Goal: Register for event/course

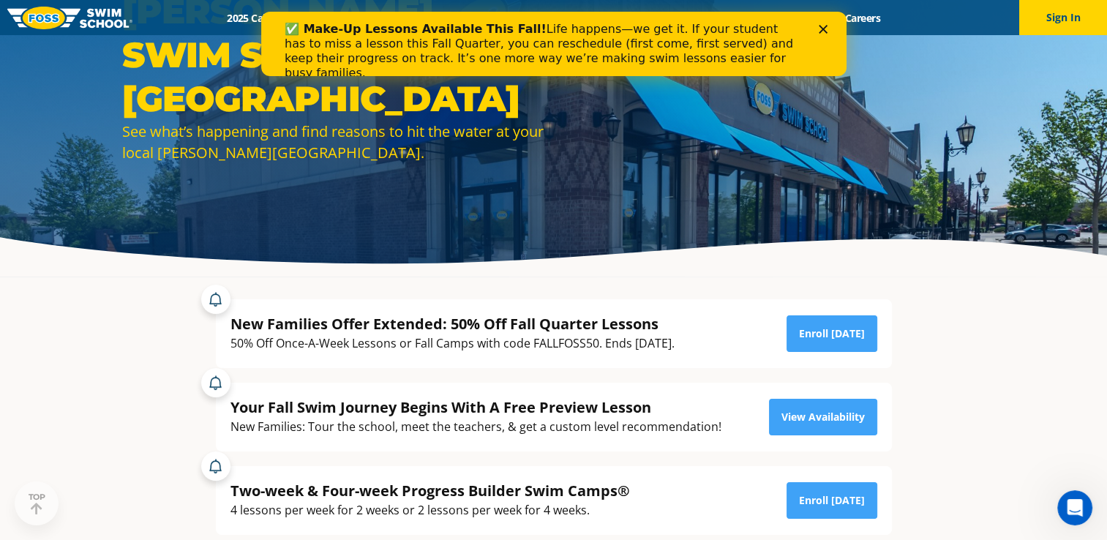
scroll to position [146, 0]
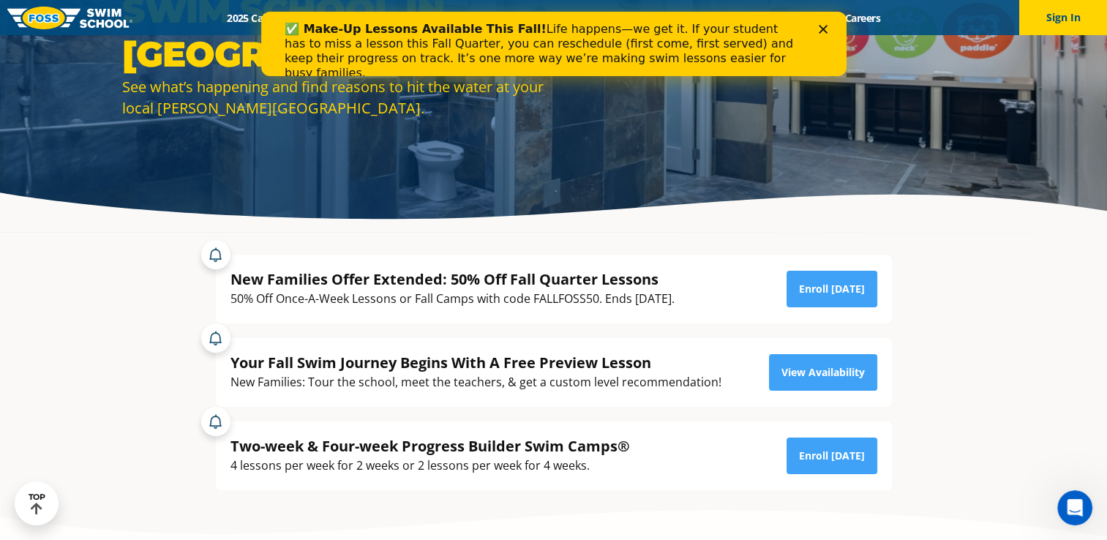
click at [827, 32] on div "Close" at bounding box center [825, 29] width 15 height 9
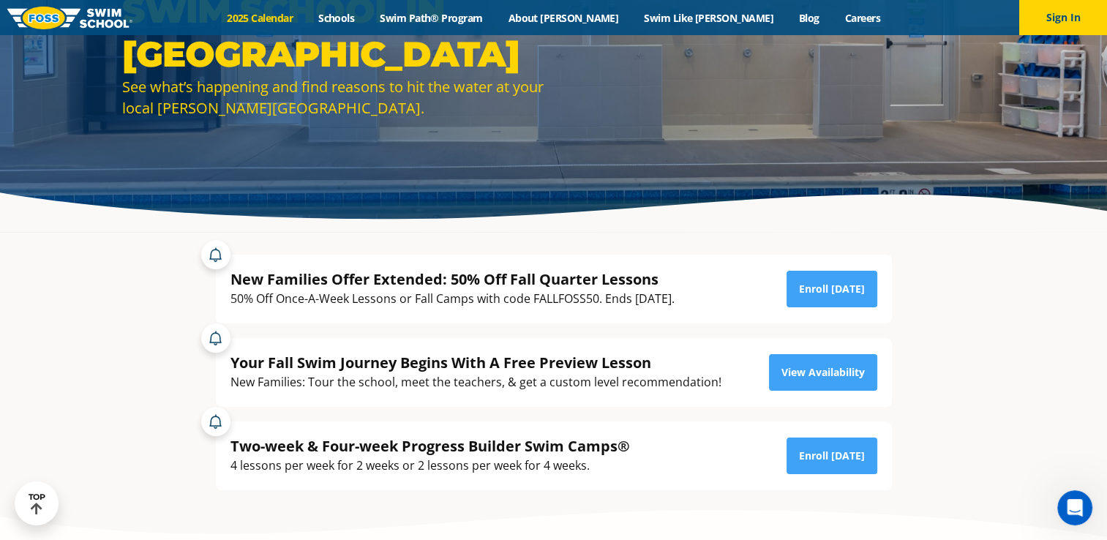
click at [306, 13] on link "2025 Calendar" at bounding box center [259, 18] width 91 height 14
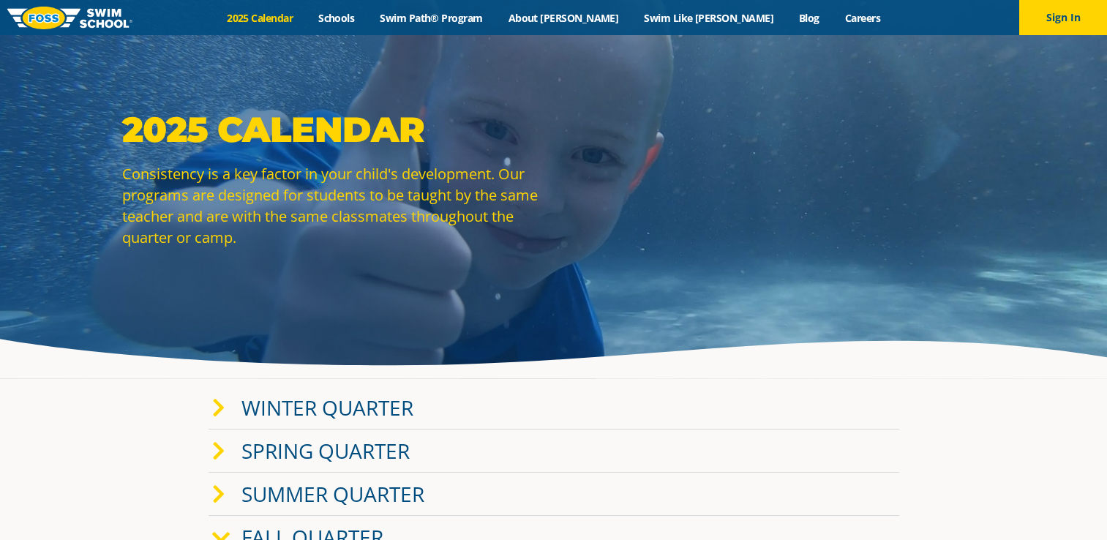
scroll to position [73, 0]
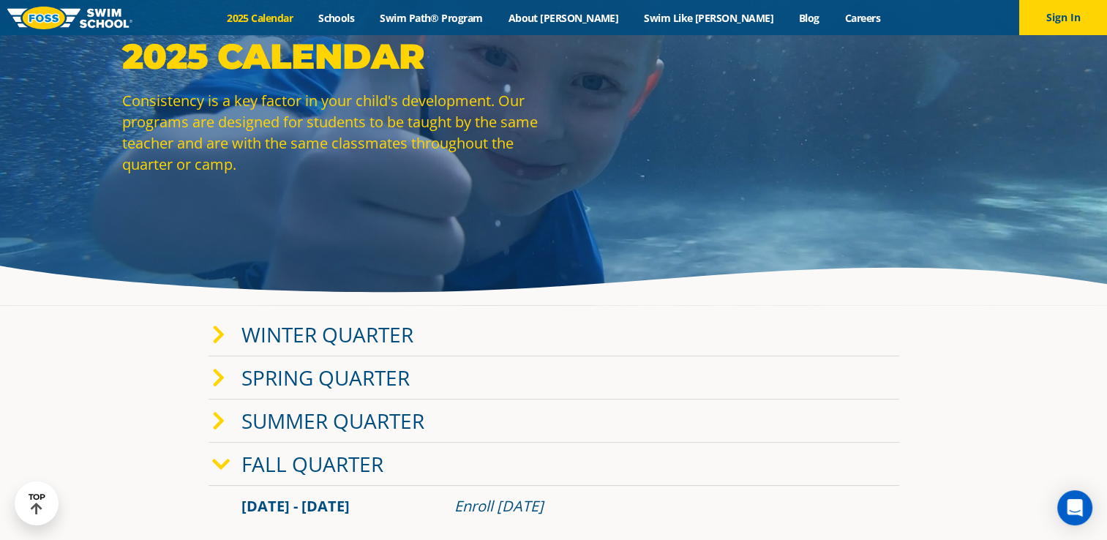
click at [225, 468] on icon at bounding box center [221, 464] width 18 height 20
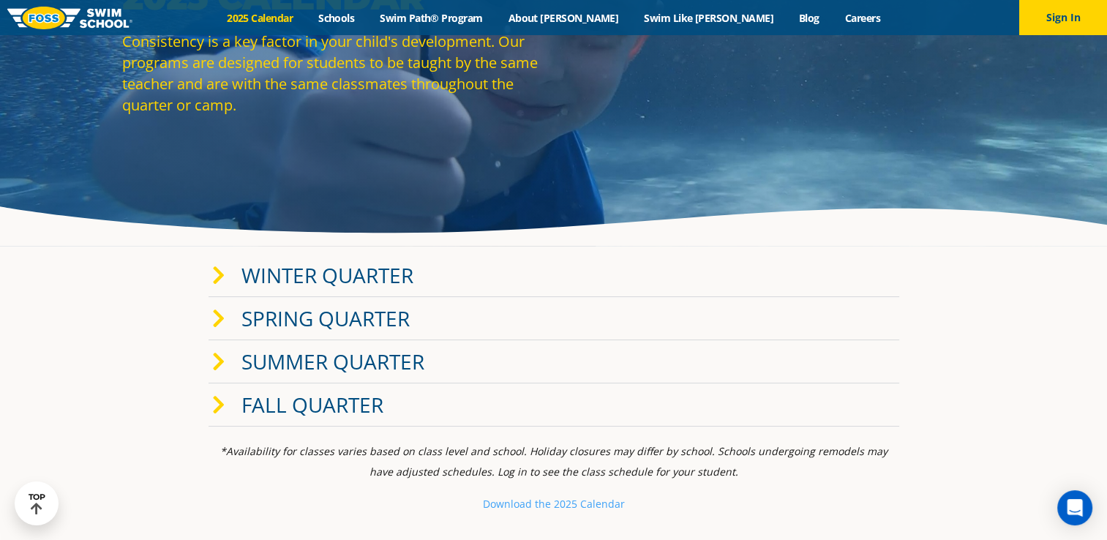
scroll to position [293, 0]
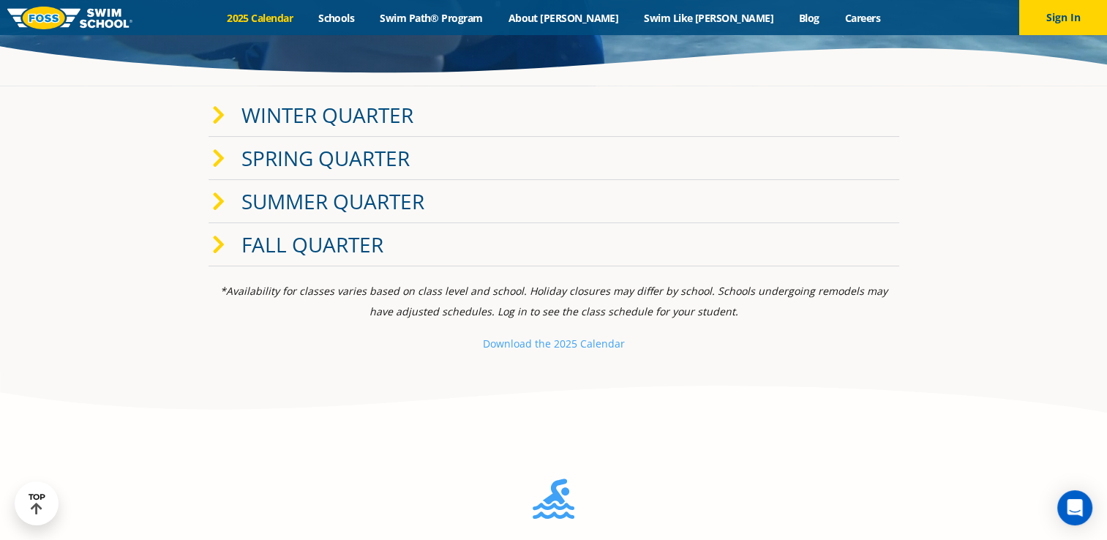
click at [208, 244] on div "Fall Quarter" at bounding box center [553, 244] width 690 height 43
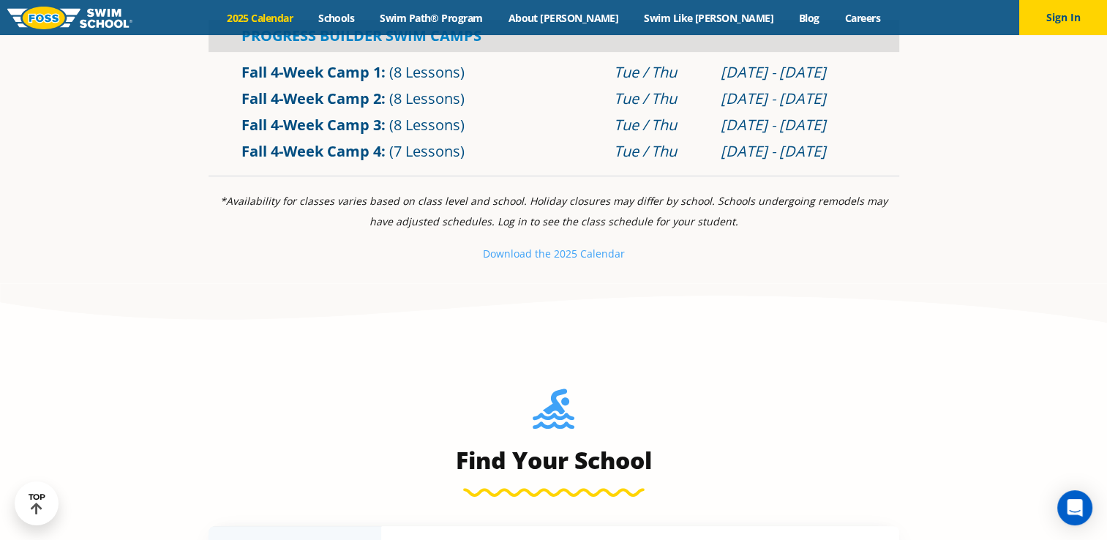
scroll to position [585, 0]
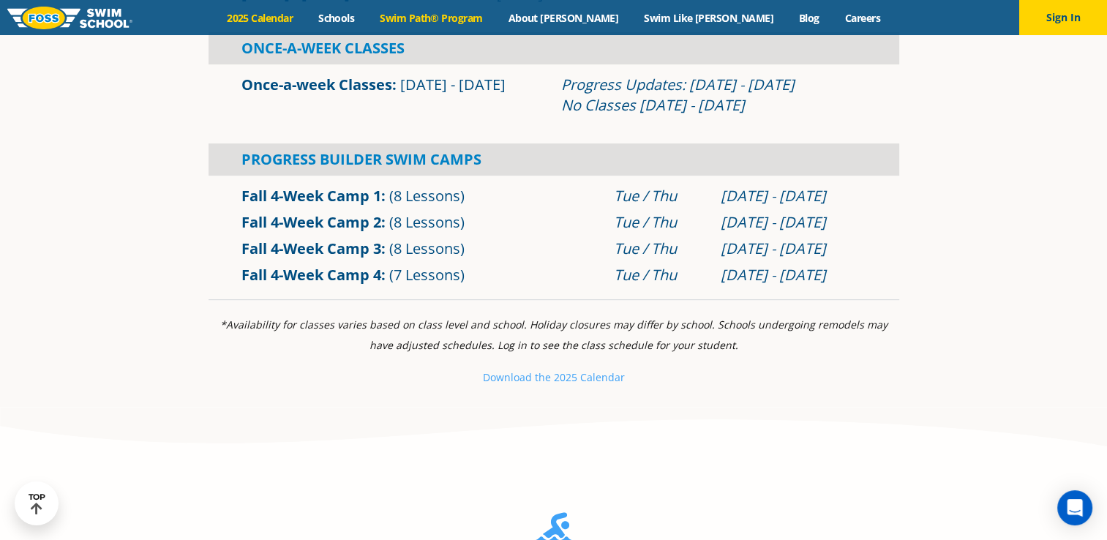
click at [486, 15] on link "Swim Path® Program" at bounding box center [431, 18] width 128 height 14
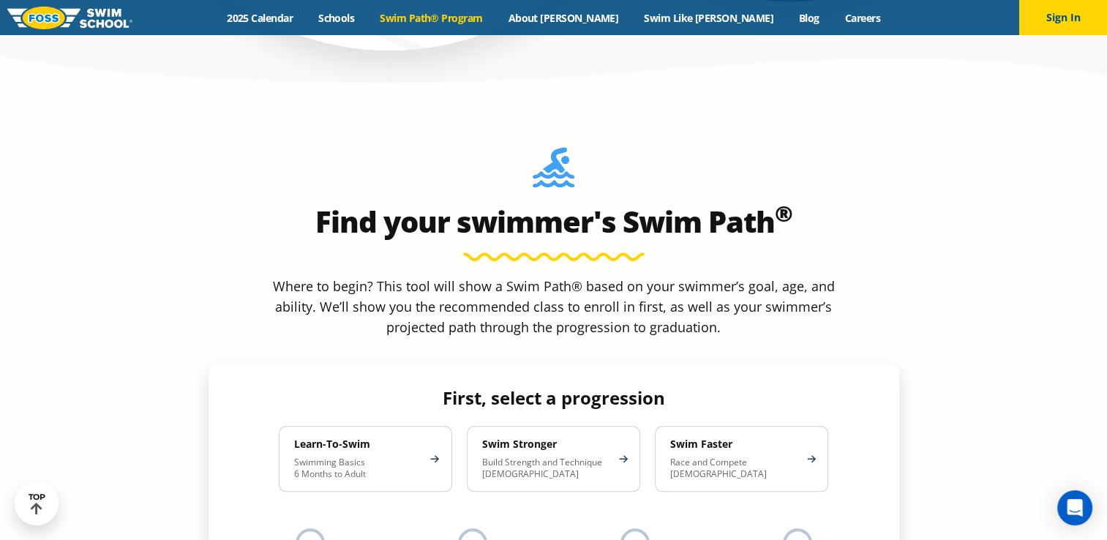
scroll to position [1243, 0]
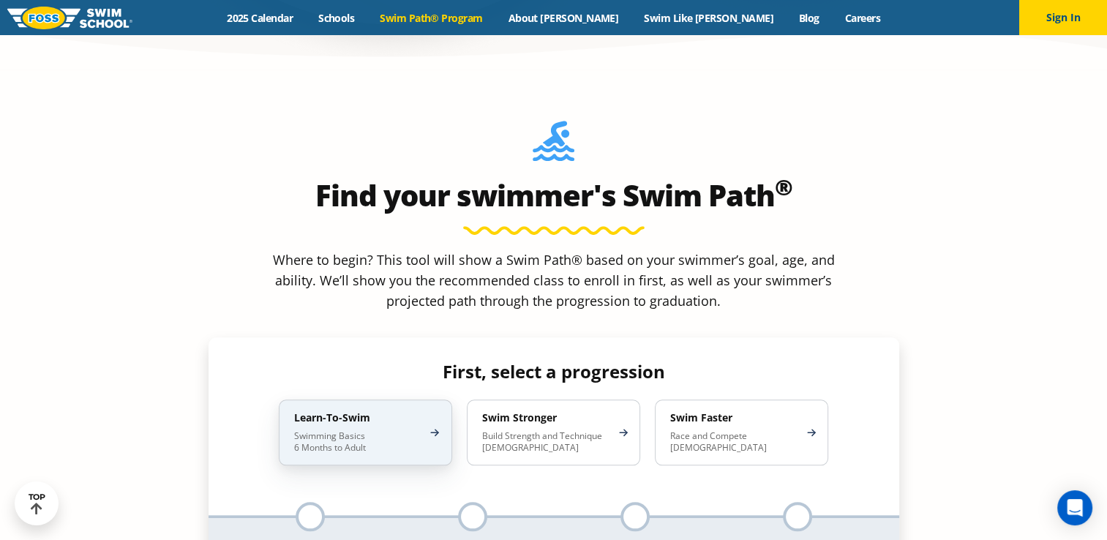
click at [335, 430] on p "Swimming Basics 6 Months to Adult" at bounding box center [358, 441] width 128 height 23
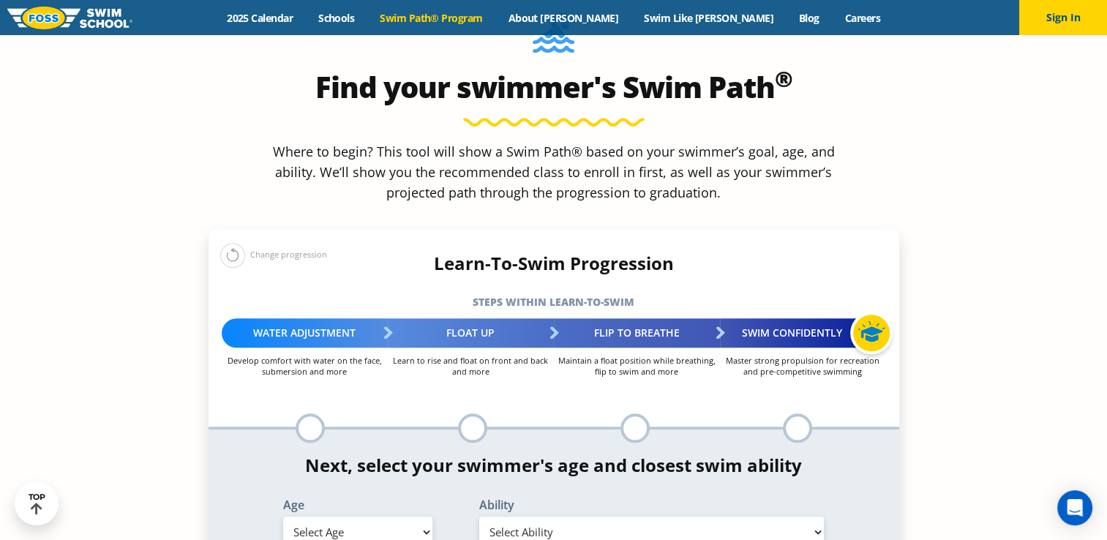
scroll to position [1390, 0]
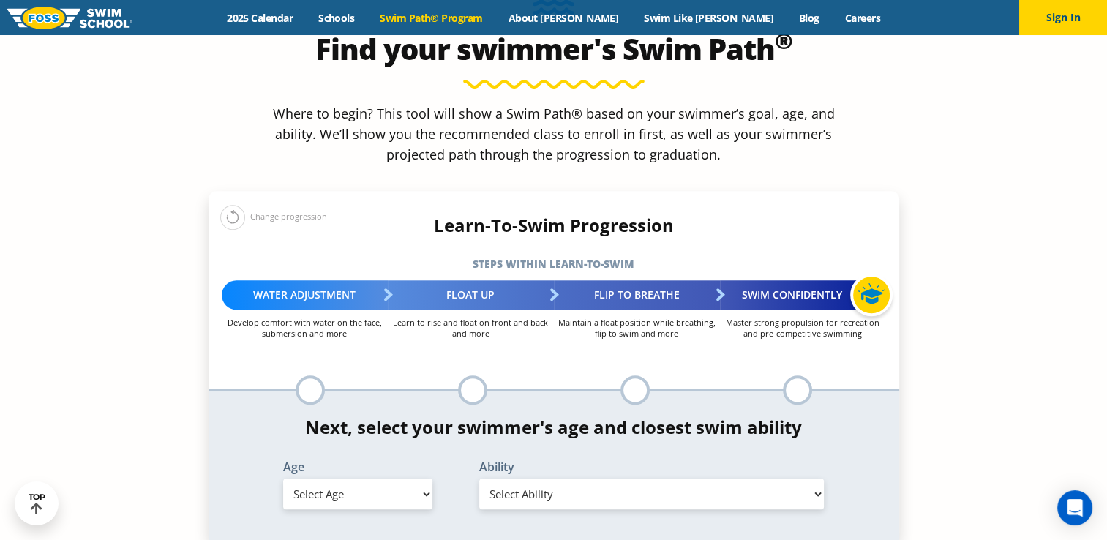
drag, startPoint x: 377, startPoint y: 398, endPoint x: 383, endPoint y: 380, distance: 19.2
click at [377, 396] on div "*In this class, your swimmer will focus on multiple steps within the progressio…" at bounding box center [553, 465] width 690 height 148
drag, startPoint x: 383, startPoint y: 380, endPoint x: 371, endPoint y: 388, distance: 14.6
click at [371, 478] on select "Select Age 6 months - 1 year 1 year 2 years 3 years 4 years 5 years 6 years 7 y…" at bounding box center [357, 493] width 149 height 31
select select "1-year"
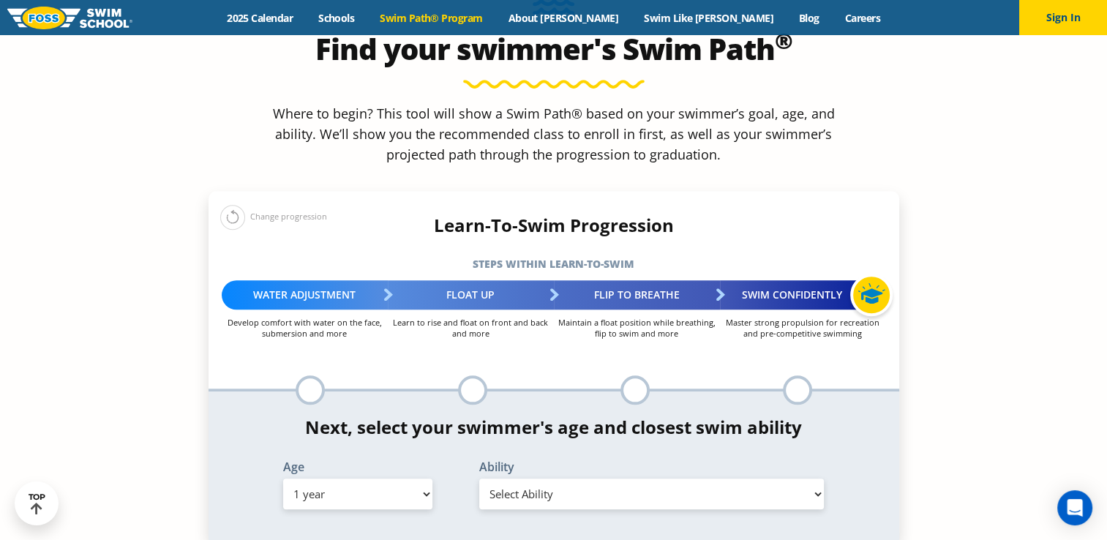
click at [283, 478] on select "Select Age 6 months - 1 year 1 year 2 years 3 years 4 years 5 years 6 years 7 y…" at bounding box center [357, 493] width 149 height 31
click at [565, 478] on select "Select Ability First in-water experience Comfortable with water poured over the…" at bounding box center [651, 493] width 345 height 31
select select "1-year-first-in-water-experience"
click at [479, 478] on select "Select Ability First in-water experience Comfortable with water poured over the…" at bounding box center [651, 493] width 345 height 31
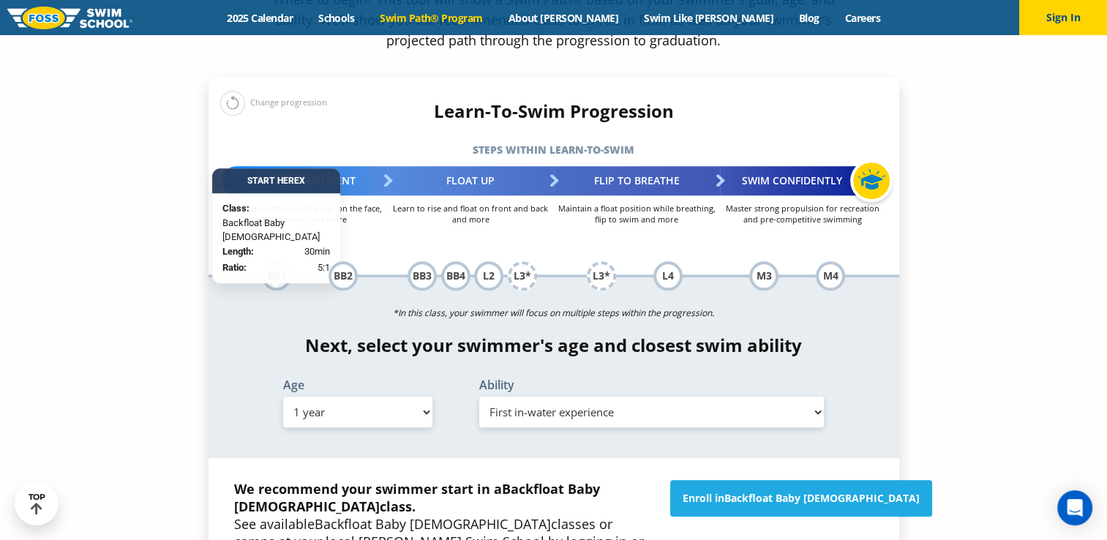
scroll to position [1536, 0]
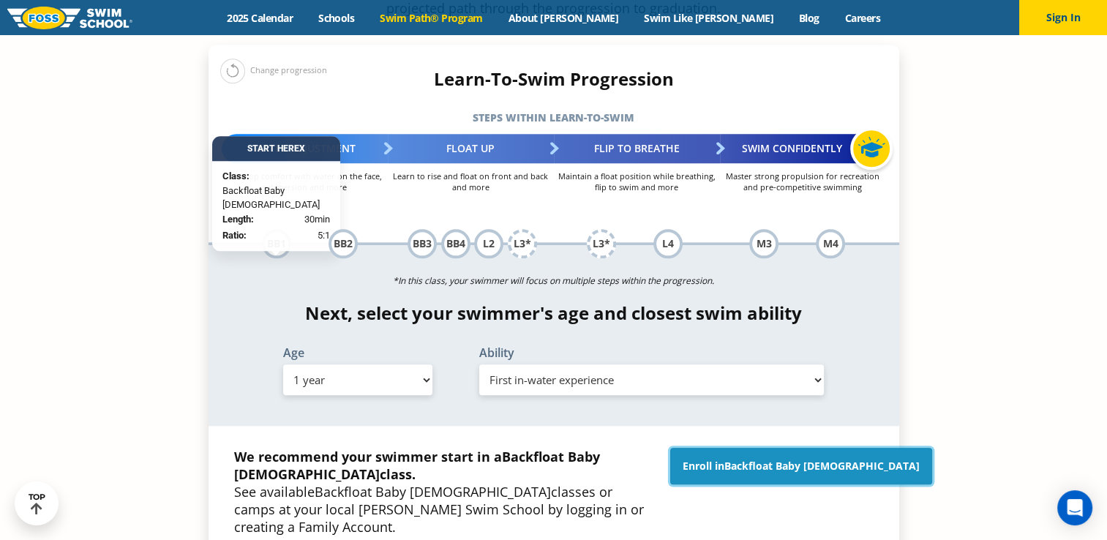
click at [747, 448] on link "Enroll in Backfloat Baby 1" at bounding box center [801, 466] width 262 height 37
